Goal: Task Accomplishment & Management: Use online tool/utility

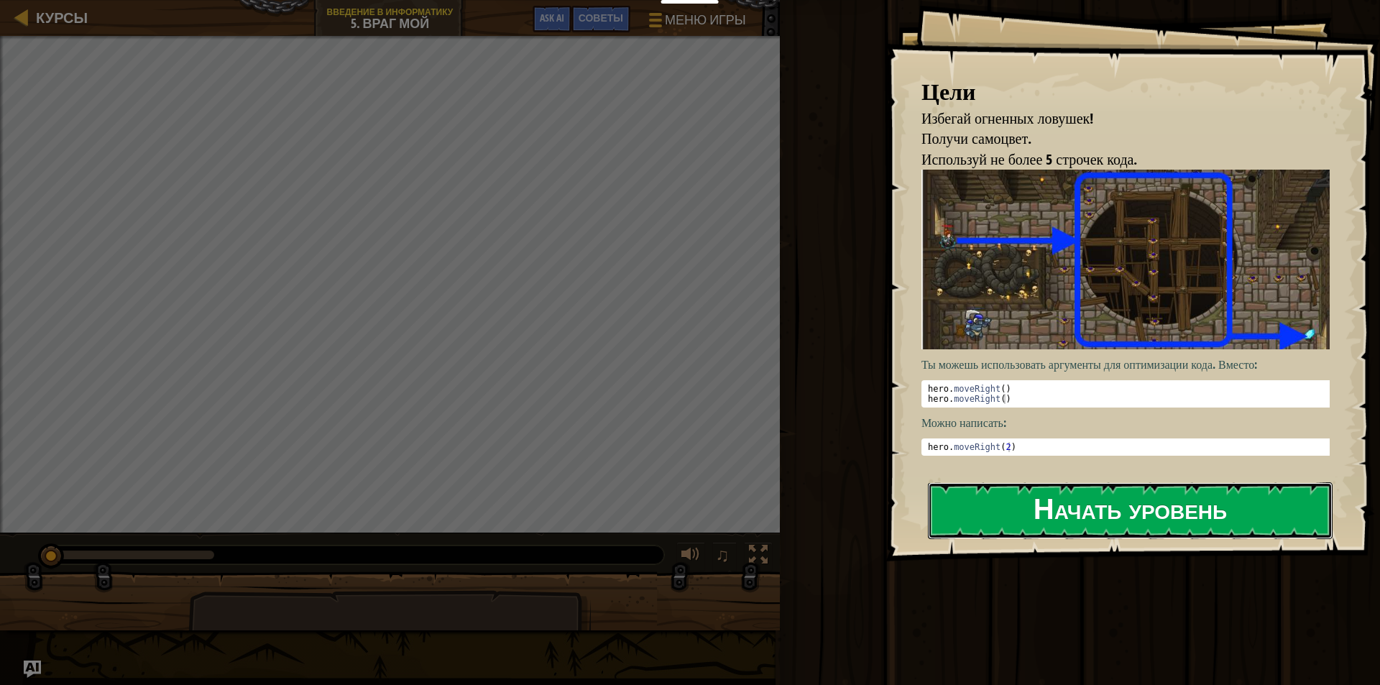
click at [1108, 509] on button "Начать уровень" at bounding box center [1130, 510] width 405 height 57
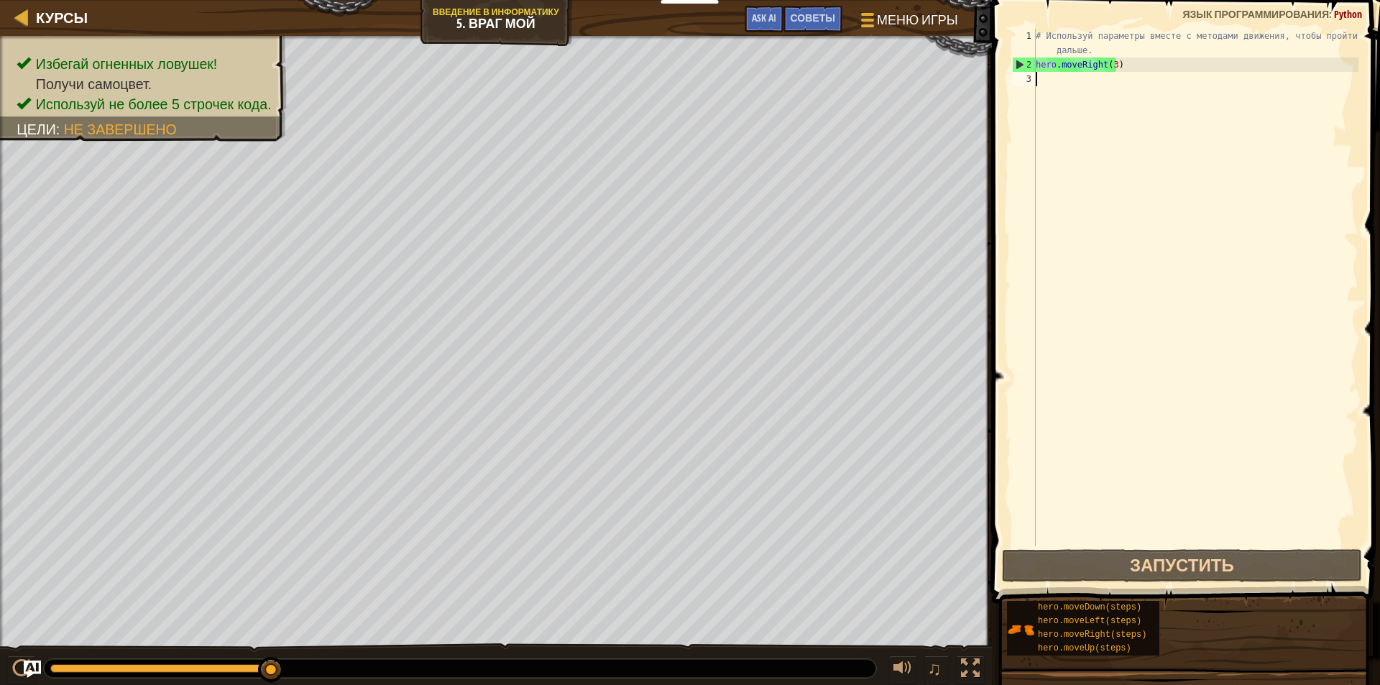
drag, startPoint x: 267, startPoint y: 668, endPoint x: 456, endPoint y: 670, distance: 189.1
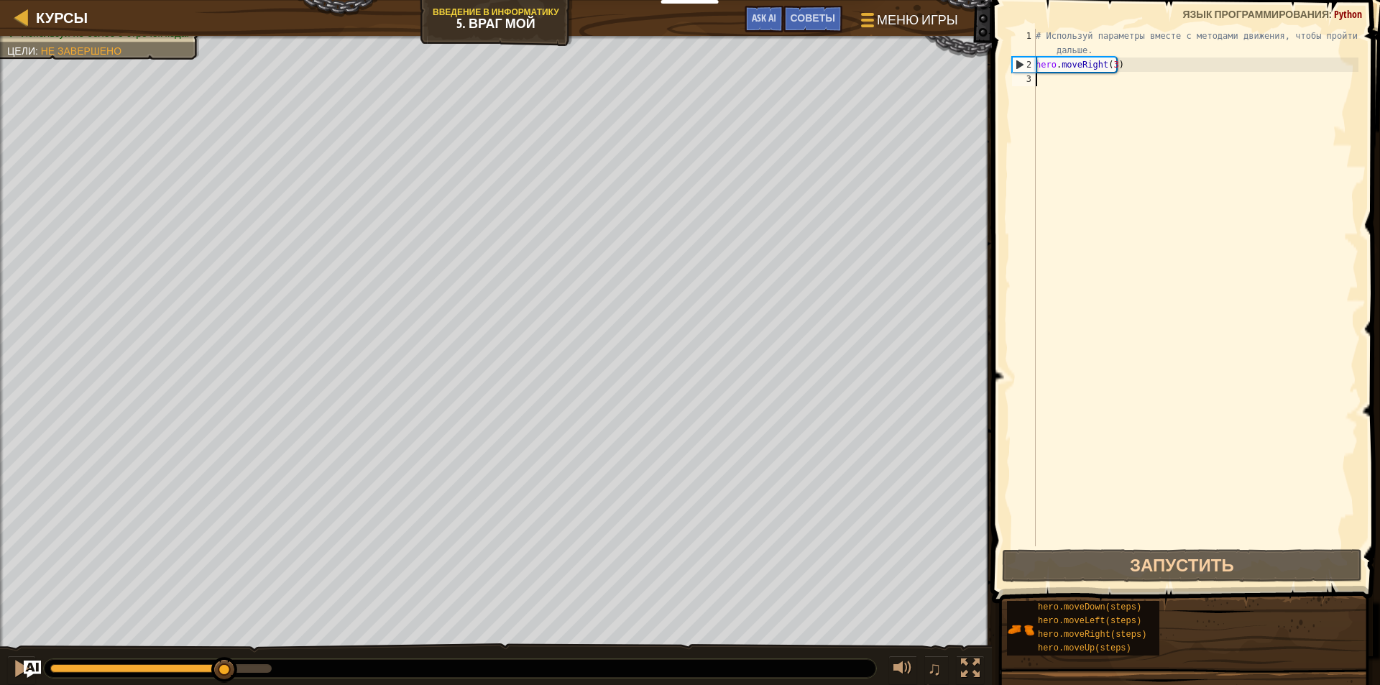
drag, startPoint x: 252, startPoint y: 669, endPoint x: 227, endPoint y: 654, distance: 29.3
click at [227, 654] on div "♫" at bounding box center [496, 664] width 992 height 43
click at [1067, 68] on div "# Используй параметры вместе с методами движения, чтобы пройти дальше. hero . m…" at bounding box center [1196, 309] width 326 height 561
click at [1069, 44] on div "# Используй параметры вместе с методами движения, чтобы пройти дальше. hero . m…" at bounding box center [1196, 309] width 326 height 561
type textarea "# Используй параметры вместе с методами движения, чтобы пройти дальше."
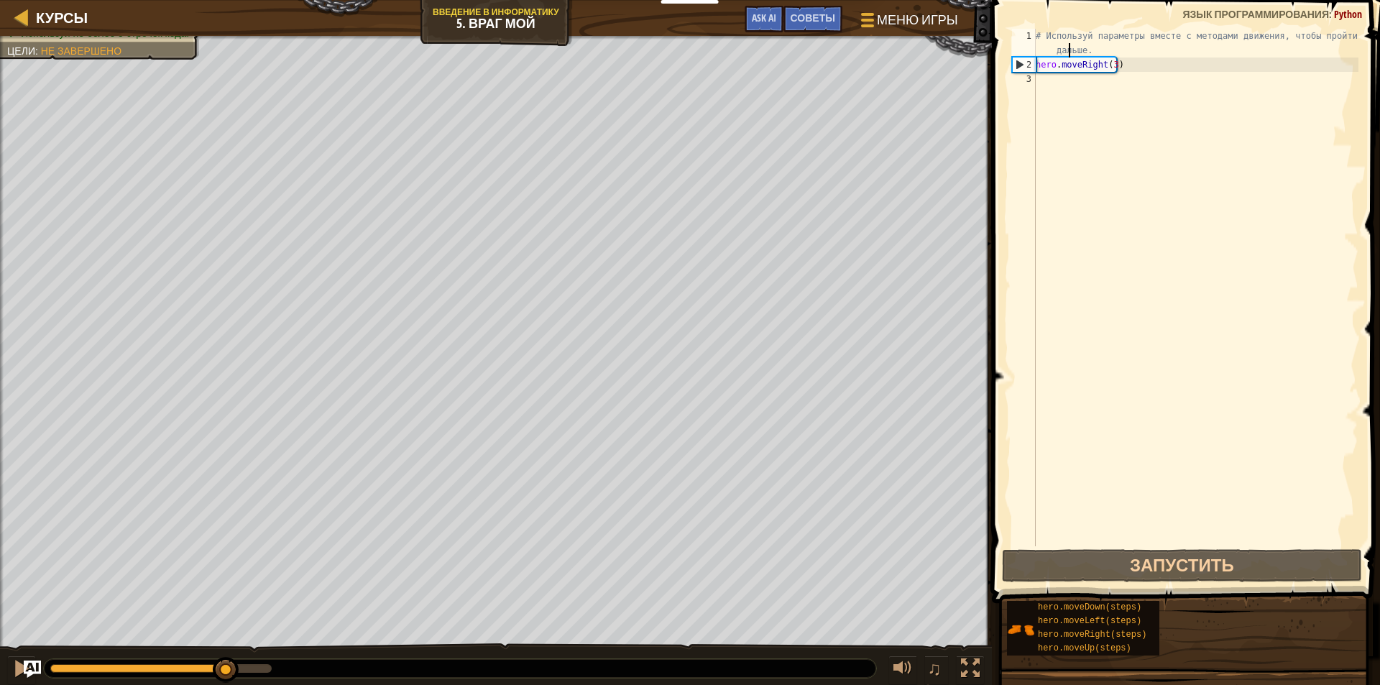
click at [501, 9] on div "Курсы Введение в Информатику 5. Враг Мой Меню игры Готово Советы Ask AI" at bounding box center [496, 18] width 992 height 36
click at [763, 13] on span "Ask AI" at bounding box center [764, 18] width 24 height 14
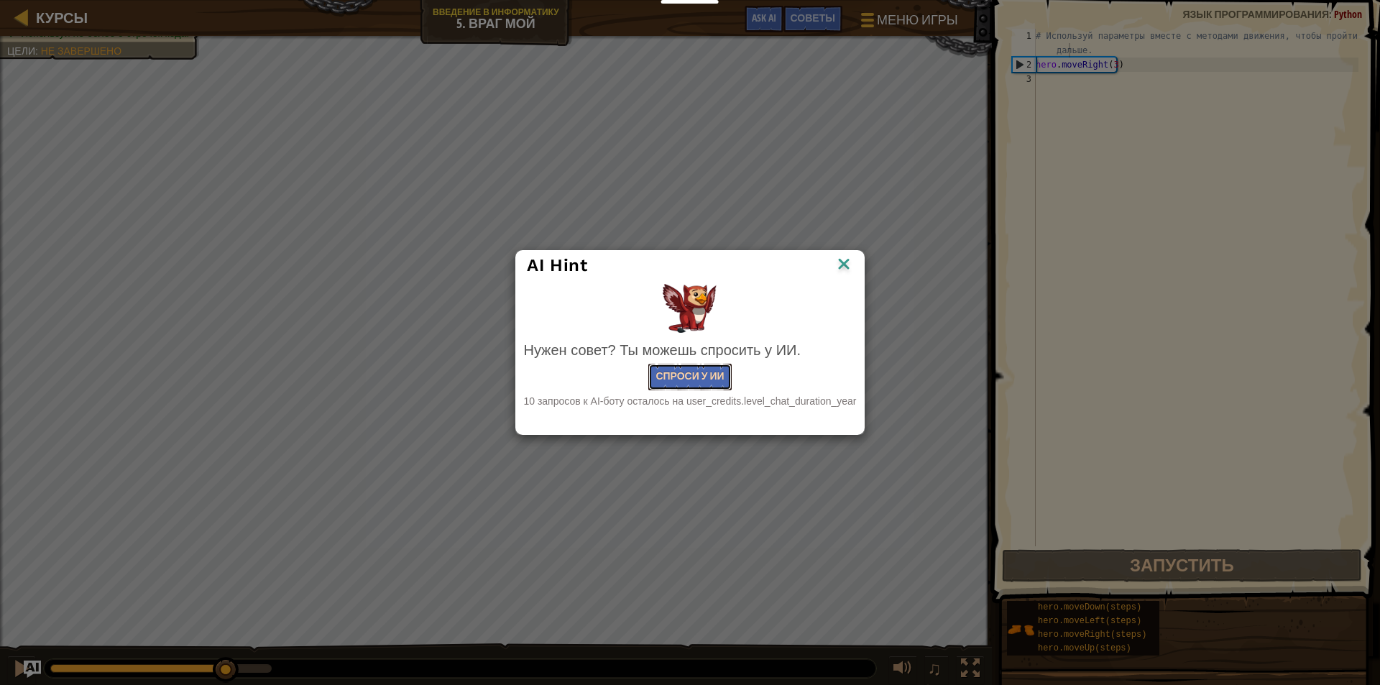
click at [714, 377] on button "Спроси у ИИ" at bounding box center [689, 377] width 83 height 27
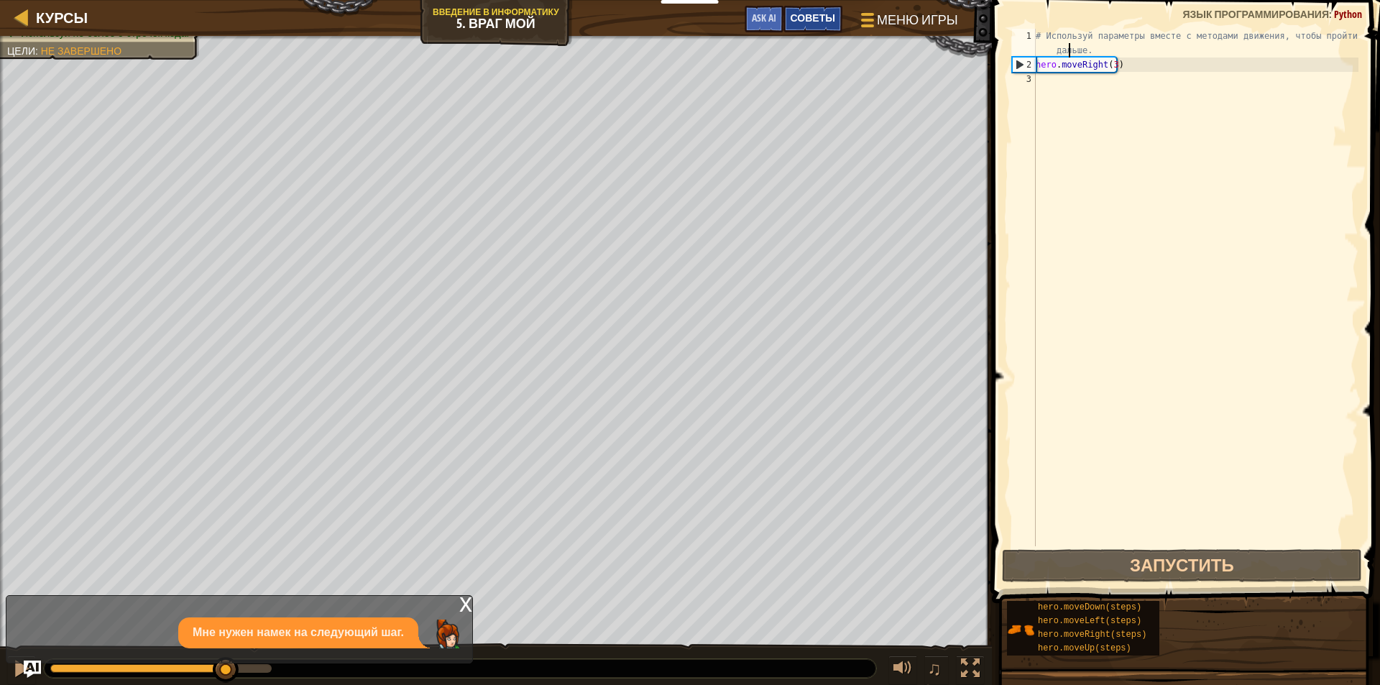
click at [813, 14] on span "Советы" at bounding box center [813, 18] width 45 height 14
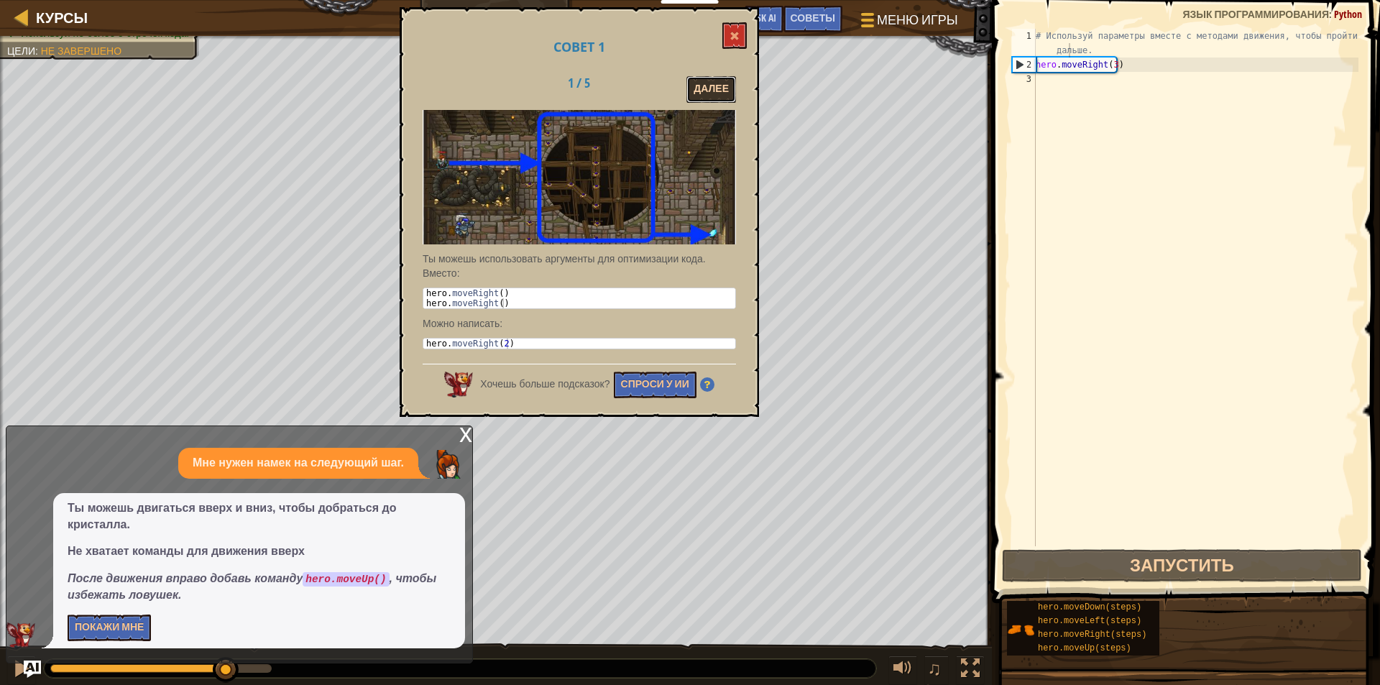
click at [712, 86] on button "Далее" at bounding box center [711, 89] width 50 height 27
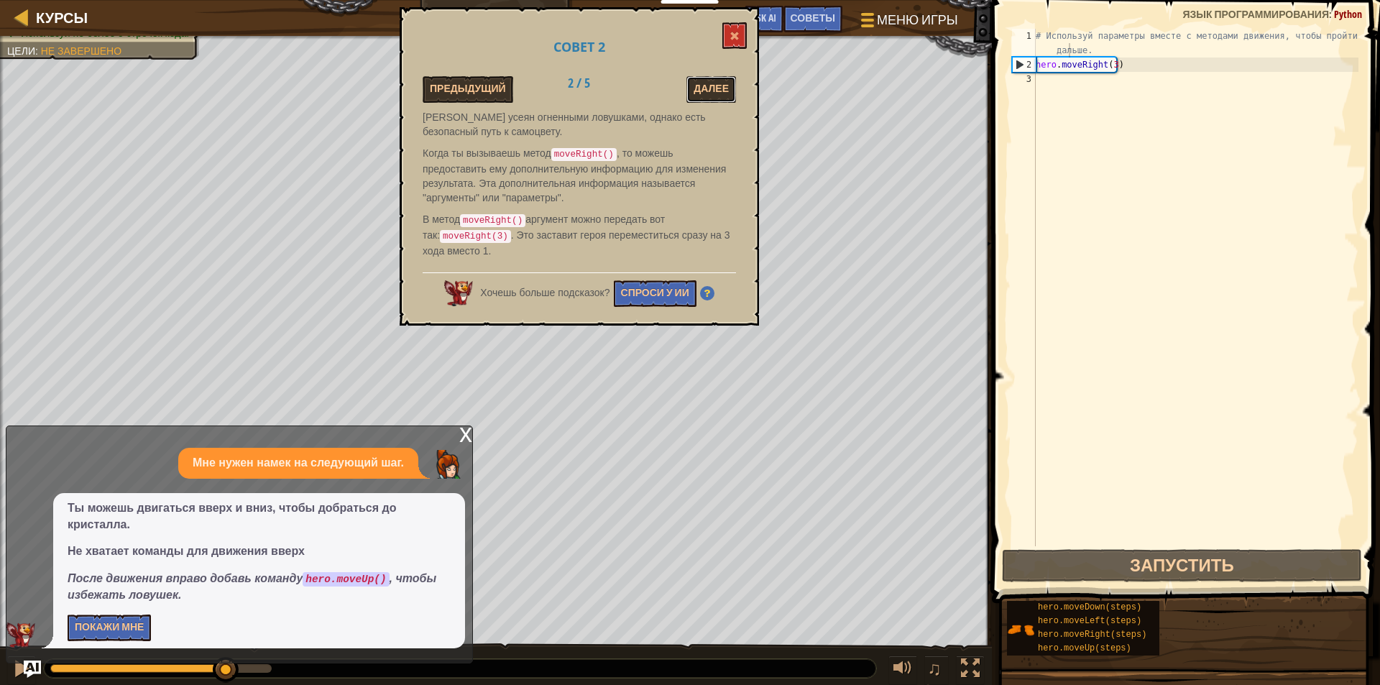
click at [712, 86] on button "Далее" at bounding box center [711, 89] width 50 height 27
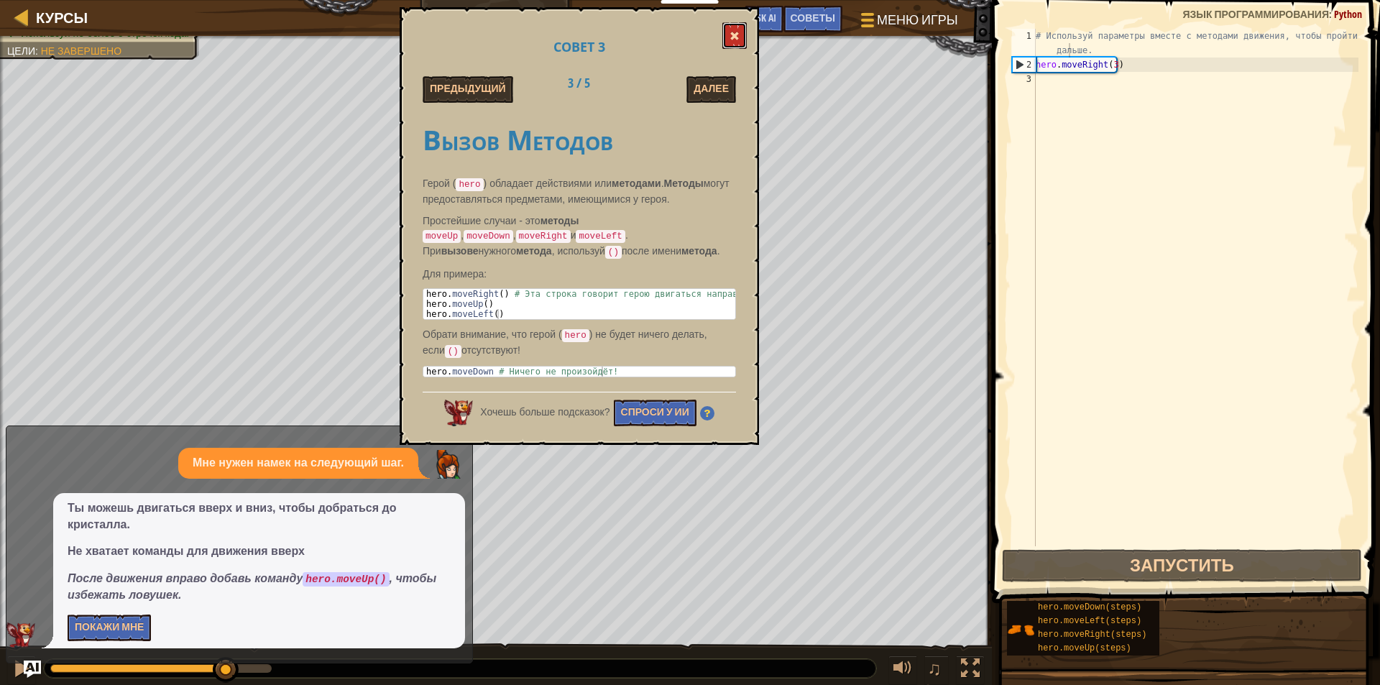
click at [735, 29] on button at bounding box center [734, 35] width 24 height 27
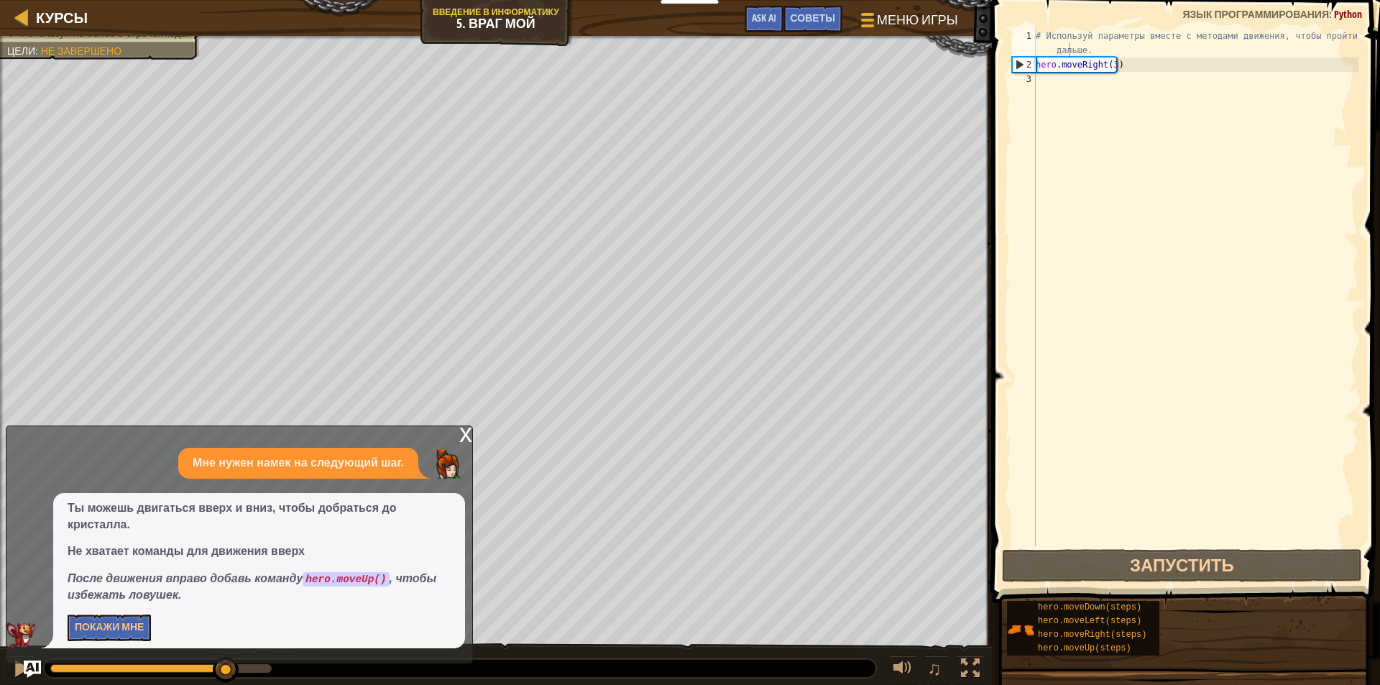
click at [461, 441] on div "x" at bounding box center [465, 433] width 13 height 14
